Goal: Find specific page/section: Find specific page/section

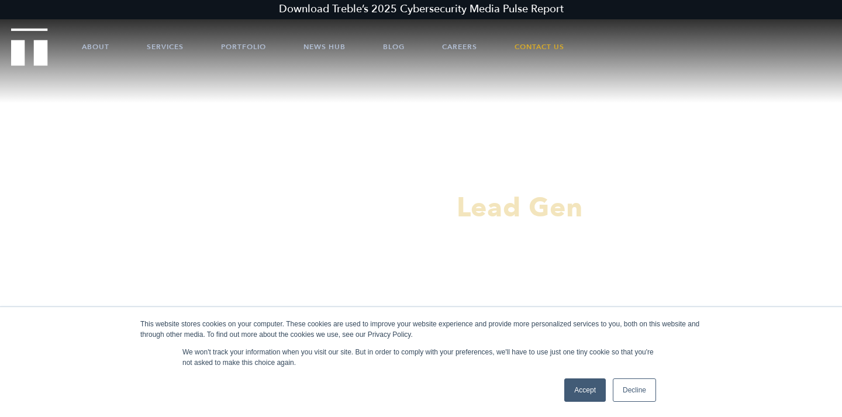
click at [594, 388] on link "Accept" at bounding box center [584, 389] width 41 height 23
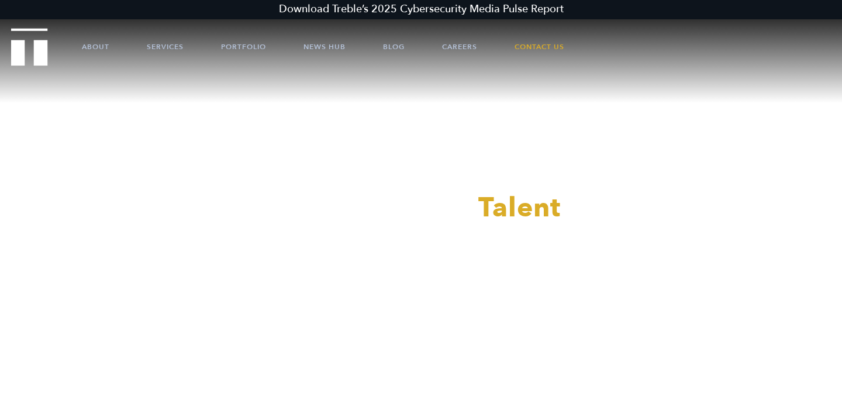
click at [456, 43] on div at bounding box center [421, 208] width 842 height 417
click at [455, 48] on link "Careers" at bounding box center [459, 46] width 35 height 35
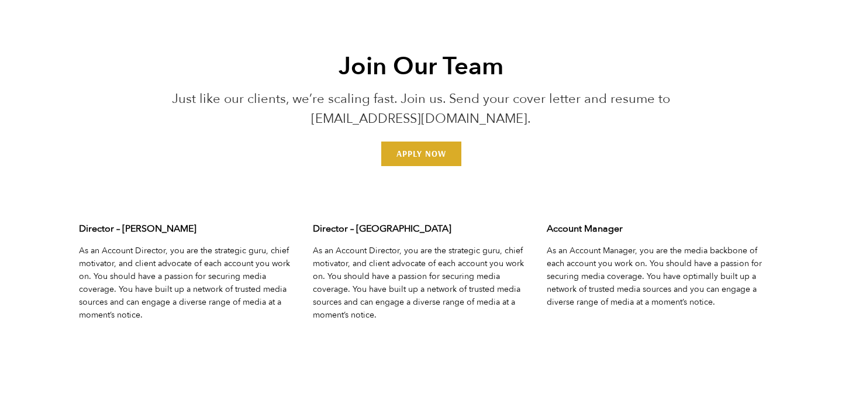
scroll to position [3551, 0]
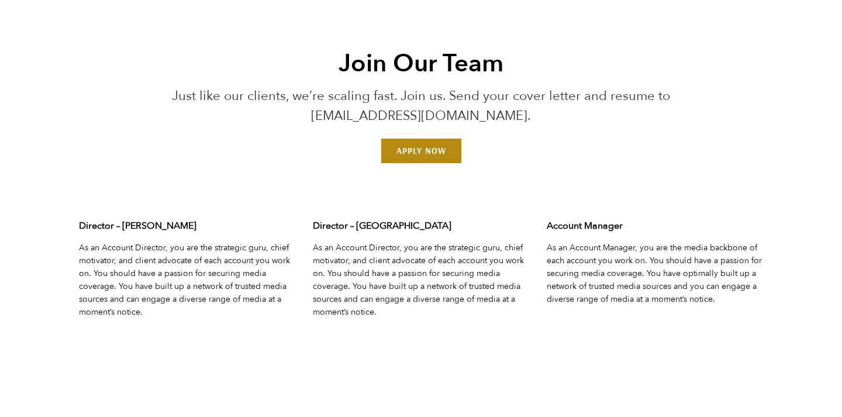
click at [415, 152] on link "Apply Now" at bounding box center [421, 151] width 80 height 25
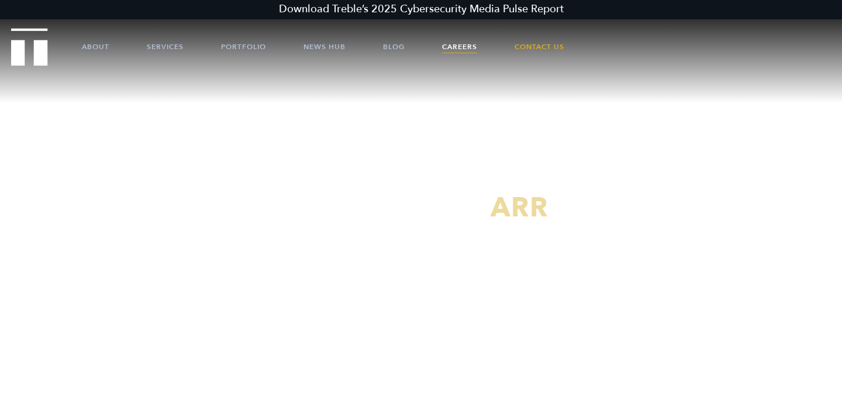
click at [454, 51] on link "Careers" at bounding box center [459, 46] width 35 height 35
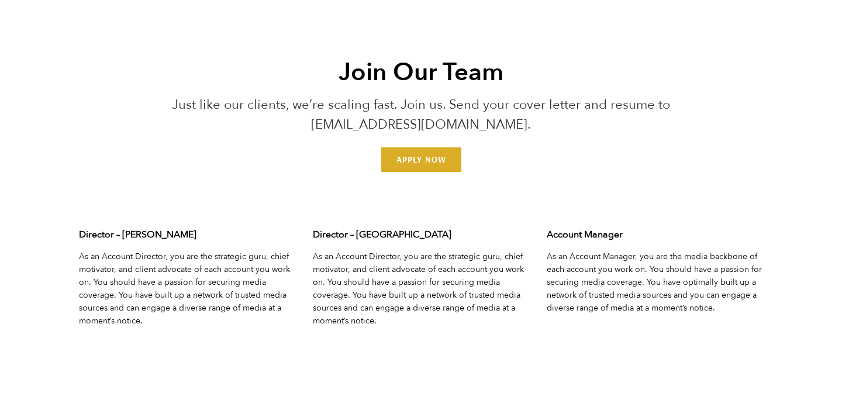
scroll to position [3543, 0]
